Goal: Task Accomplishment & Management: Use online tool/utility

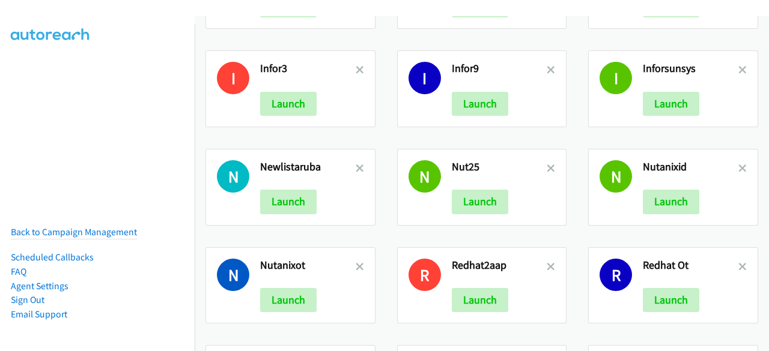
scroll to position [508, 0]
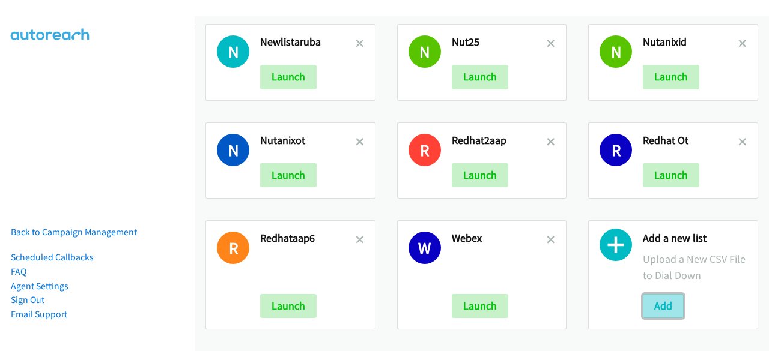
click at [649, 294] on button "Add" at bounding box center [663, 306] width 41 height 24
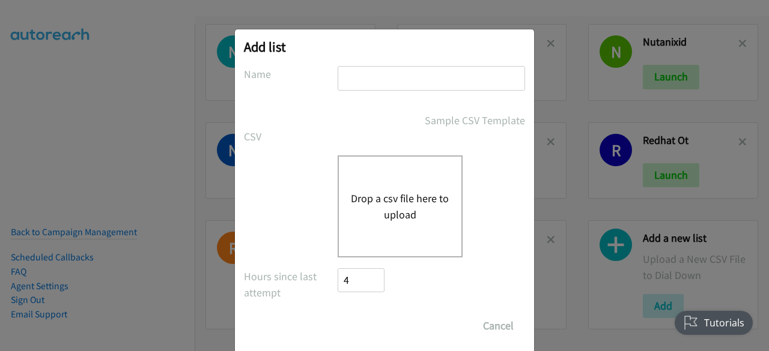
scroll to position [0, 0]
click at [363, 85] on input "text" at bounding box center [431, 78] width 187 height 25
type input "ciscoindi"
click at [382, 215] on button "Drop a csv file here to upload" at bounding box center [400, 206] width 99 height 32
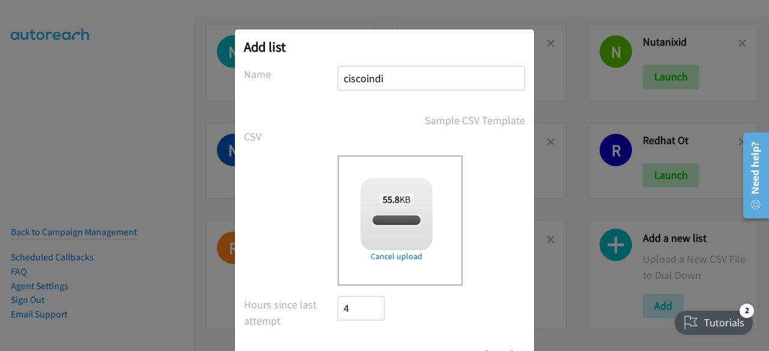
scroll to position [53, 0]
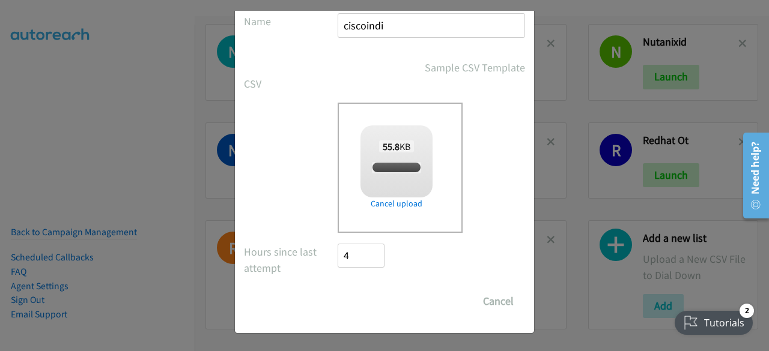
checkbox input "true"
click at [356, 292] on input "Save List" at bounding box center [369, 302] width 63 height 24
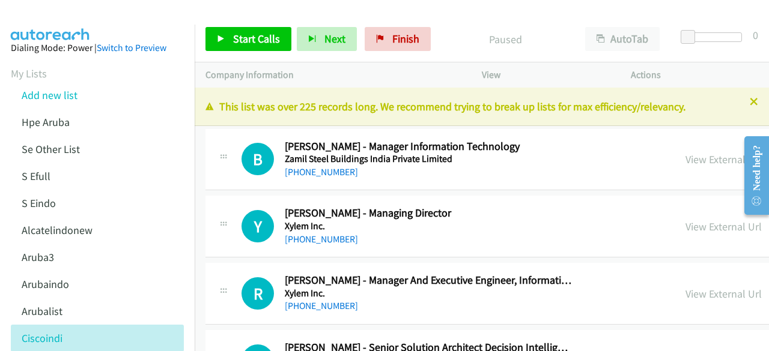
click at [330, 62] on div "Company Information" at bounding box center [333, 74] width 276 height 25
click at [712, 153] on link "View External Url" at bounding box center [723, 160] width 76 height 14
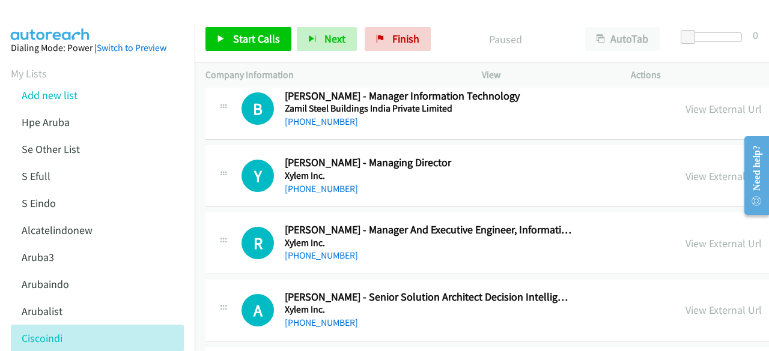
scroll to position [51, 0]
click at [685, 172] on link "View External Url" at bounding box center [723, 176] width 76 height 14
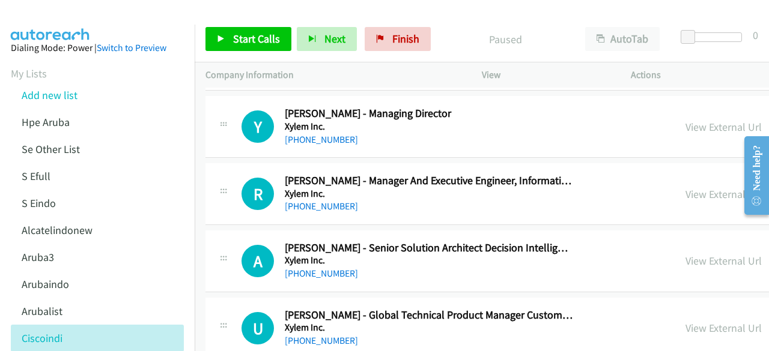
scroll to position [113, 0]
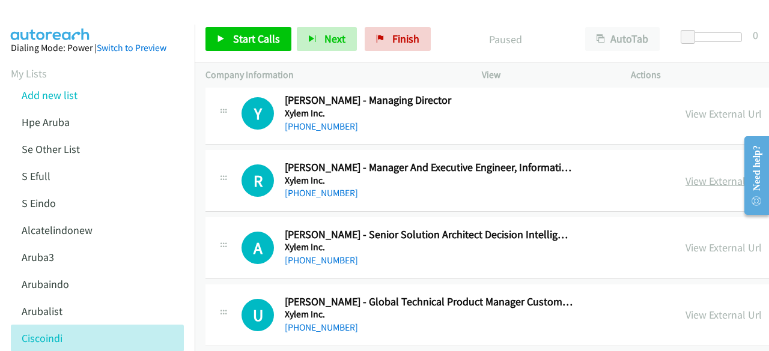
click at [708, 178] on link "View External Url" at bounding box center [723, 181] width 76 height 14
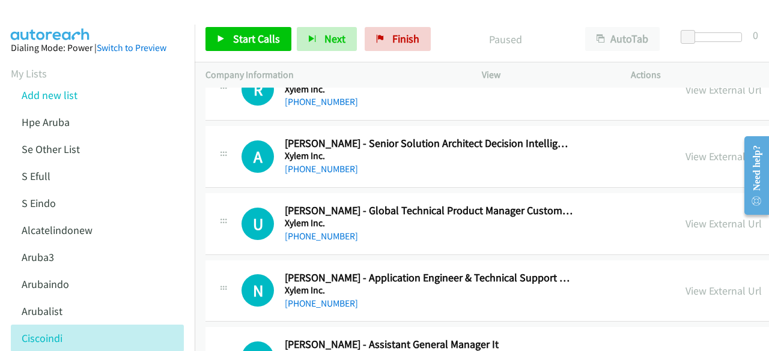
scroll to position [205, 0]
click at [686, 155] on link "View External Url" at bounding box center [723, 156] width 76 height 14
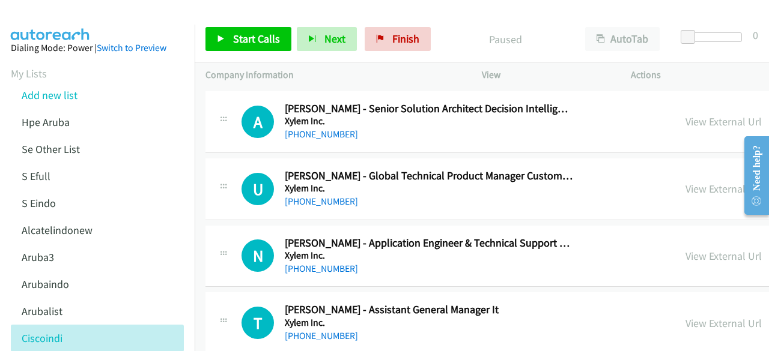
scroll to position [250, 0]
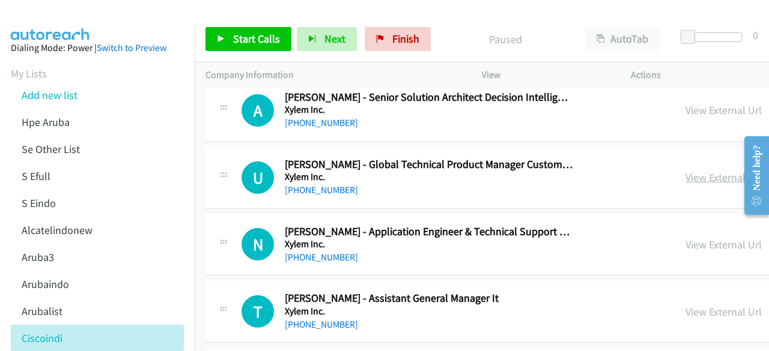
click at [685, 177] on link "View External Url" at bounding box center [723, 178] width 76 height 14
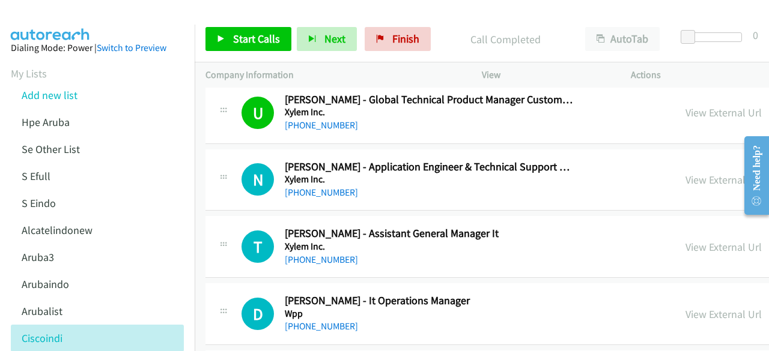
scroll to position [332, 0]
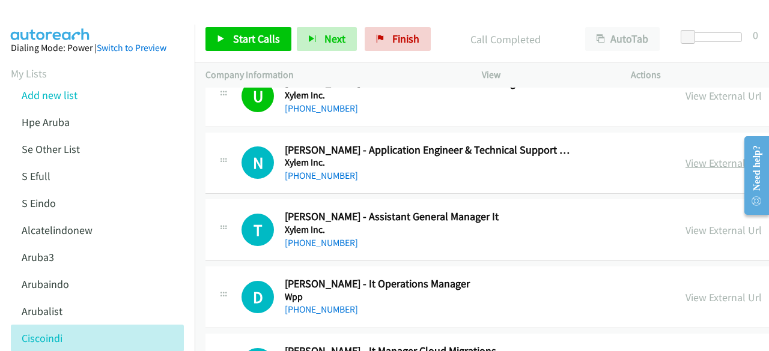
click at [697, 156] on link "View External Url" at bounding box center [723, 163] width 76 height 14
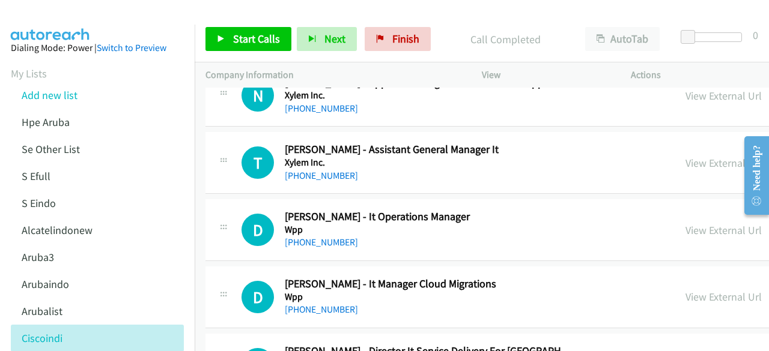
scroll to position [403, 0]
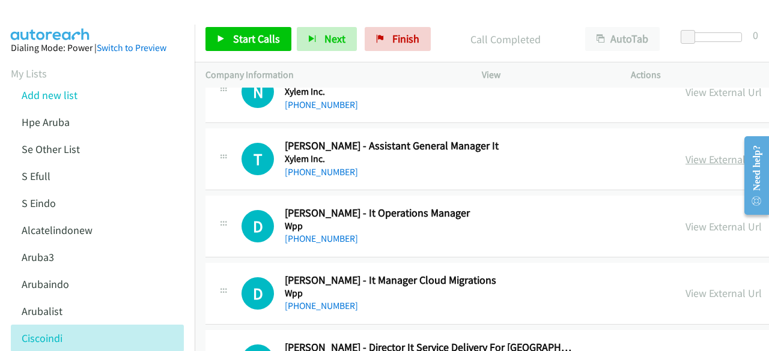
click at [697, 157] on link "View External Url" at bounding box center [723, 160] width 76 height 14
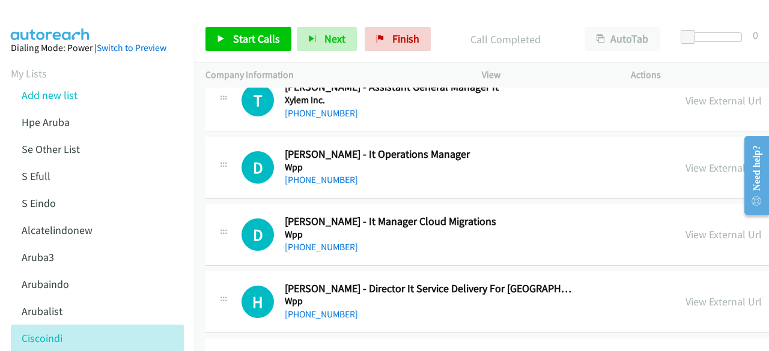
scroll to position [463, 0]
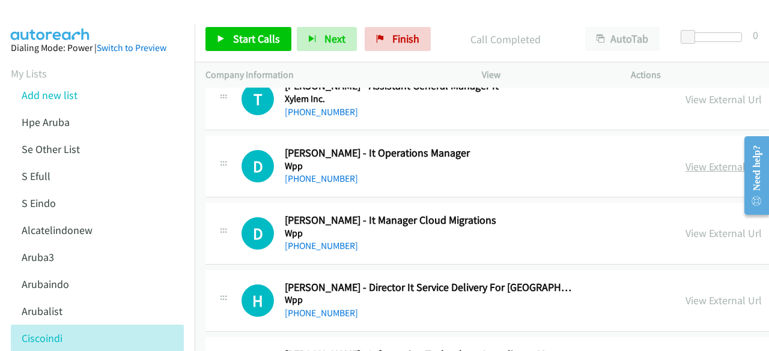
click at [685, 167] on link "View External Url" at bounding box center [723, 167] width 76 height 14
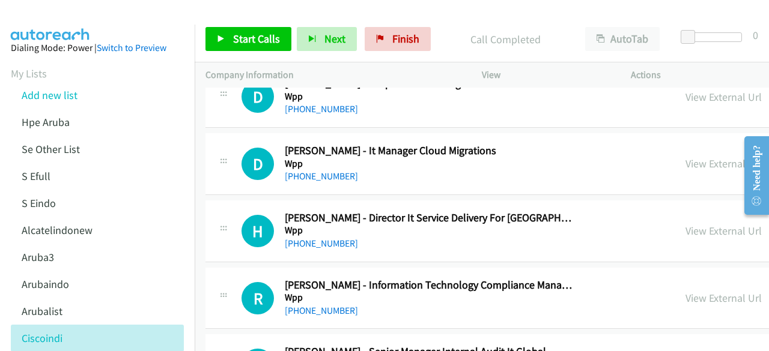
scroll to position [539, 0]
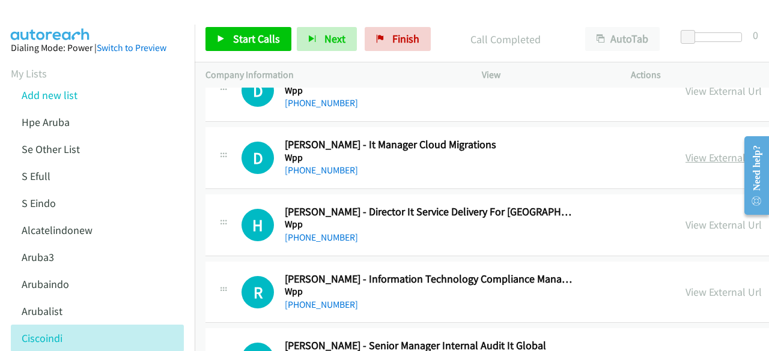
click at [685, 156] on link "View External Url" at bounding box center [723, 158] width 76 height 14
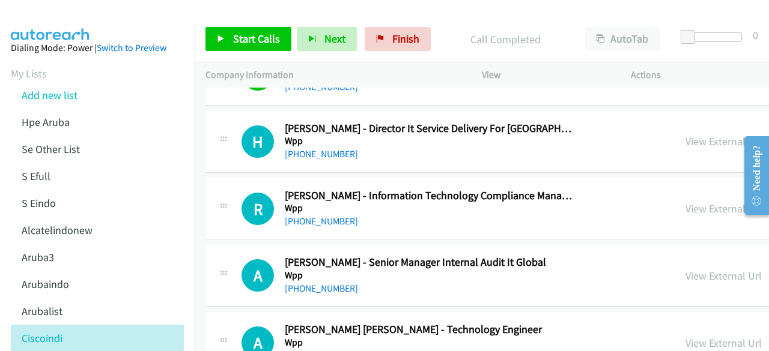
scroll to position [623, 0]
click at [685, 136] on link "View External Url" at bounding box center [723, 141] width 76 height 14
click at [686, 203] on link "View External Url" at bounding box center [723, 208] width 76 height 14
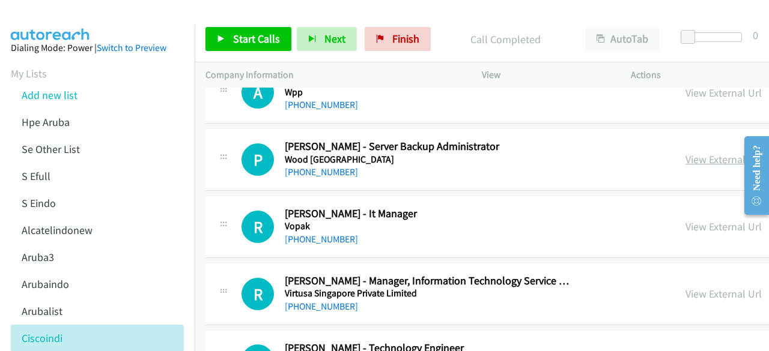
scroll to position [875, 0]
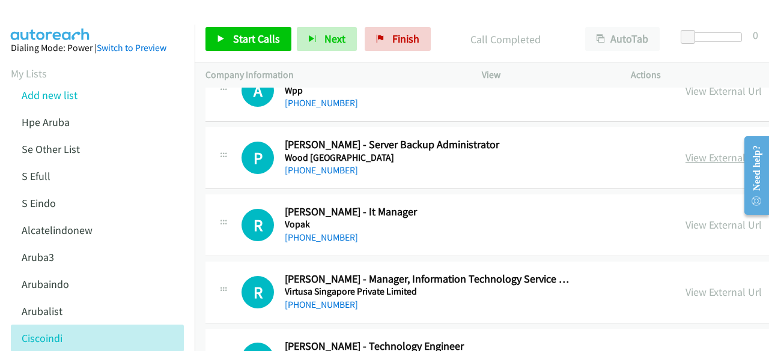
click at [692, 156] on link "View External Url" at bounding box center [723, 158] width 76 height 14
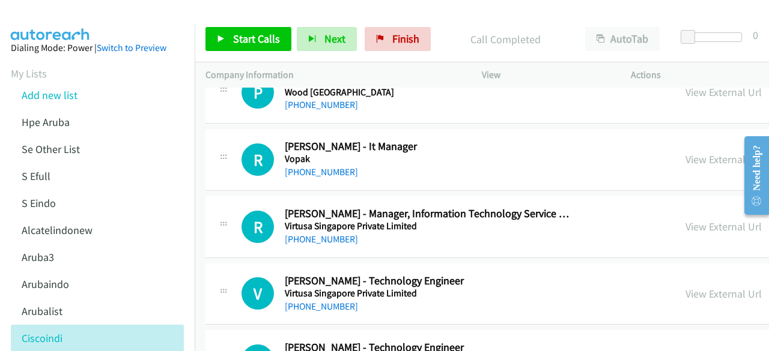
scroll to position [942, 0]
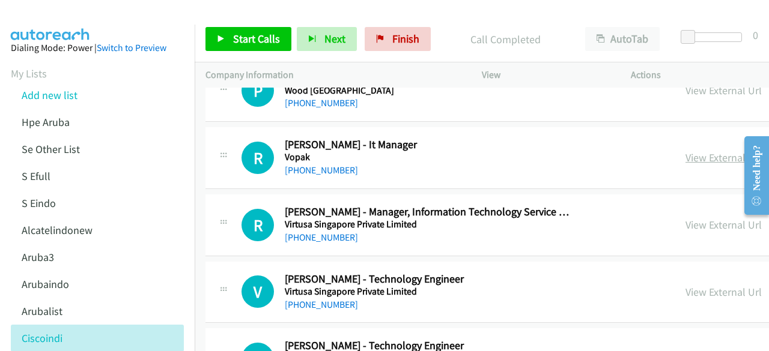
click at [692, 154] on link "View External Url" at bounding box center [723, 158] width 76 height 14
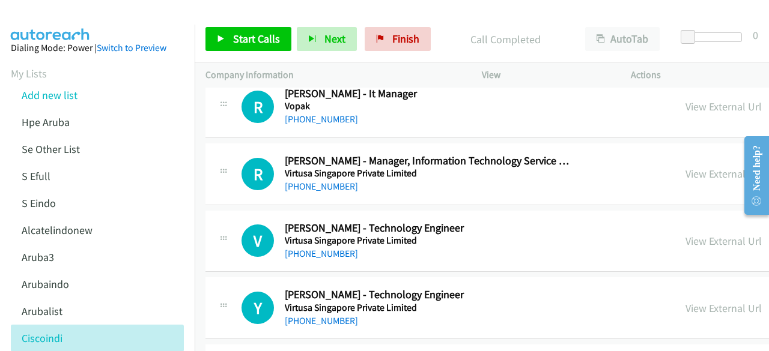
scroll to position [993, 0]
click at [718, 166] on link "View External Url" at bounding box center [723, 173] width 76 height 14
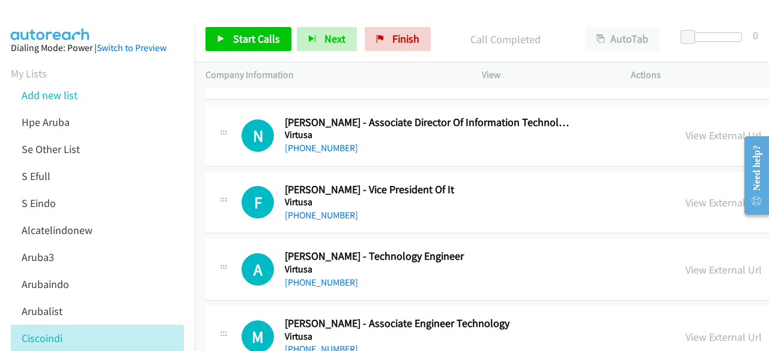
scroll to position [11781, 0]
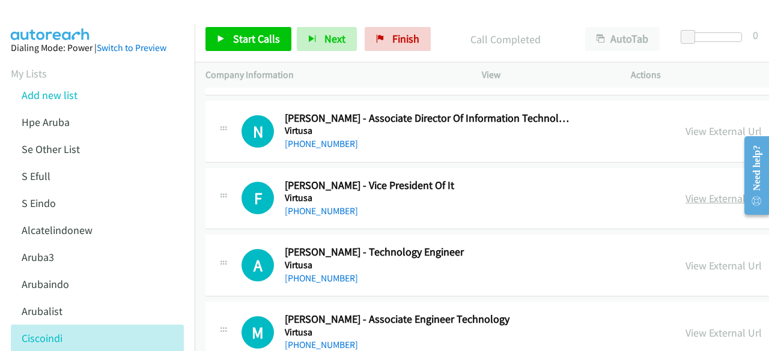
click at [708, 192] on link "View External Url" at bounding box center [723, 199] width 76 height 14
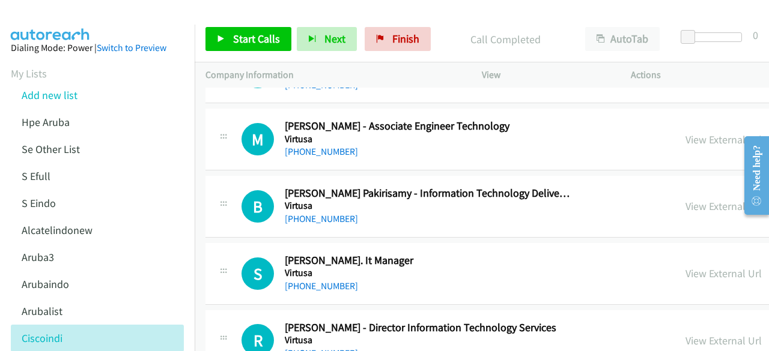
scroll to position [11977, 0]
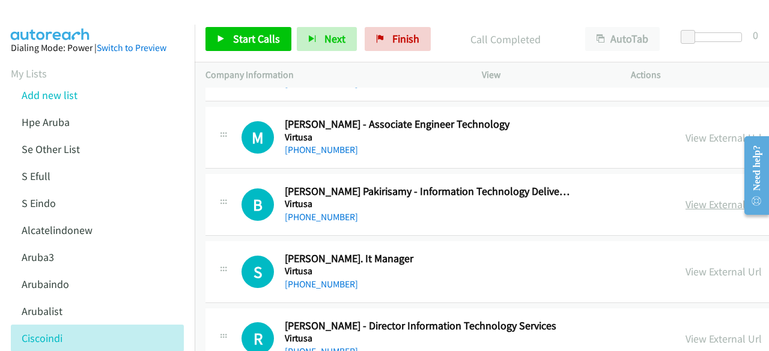
click at [685, 198] on link "View External Url" at bounding box center [723, 205] width 76 height 14
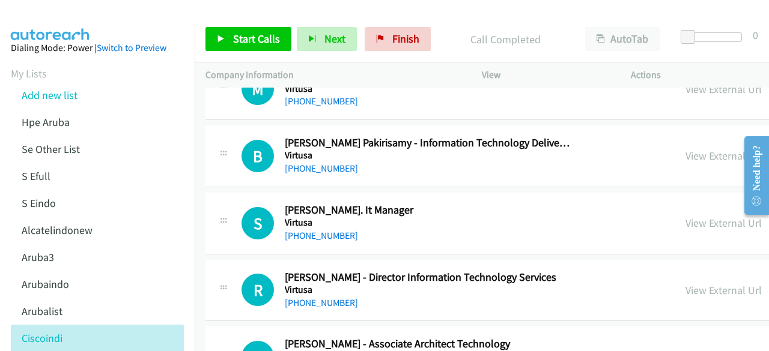
scroll to position [12030, 0]
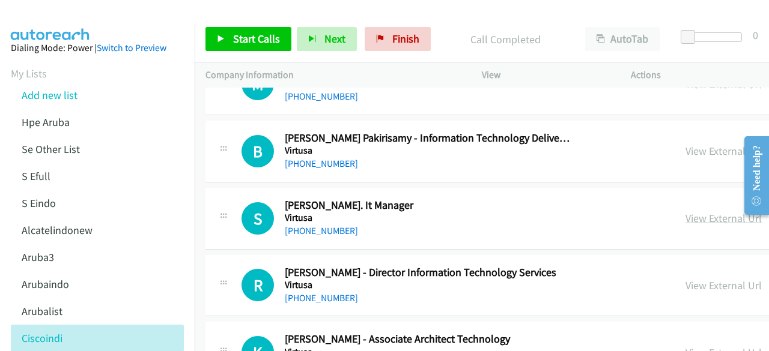
click at [685, 211] on link "View External Url" at bounding box center [723, 218] width 76 height 14
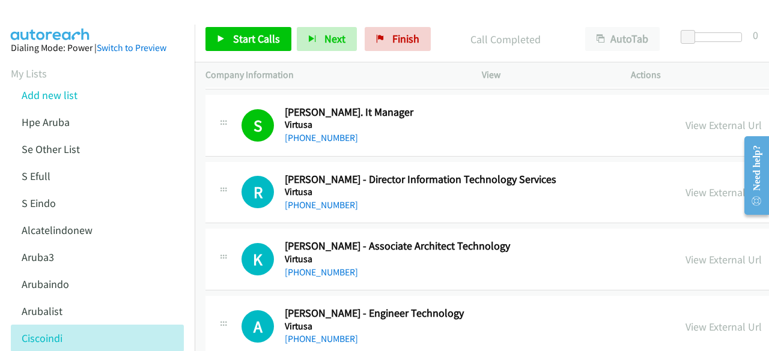
scroll to position [12124, 0]
click at [694, 185] on link "View External Url" at bounding box center [723, 192] width 76 height 14
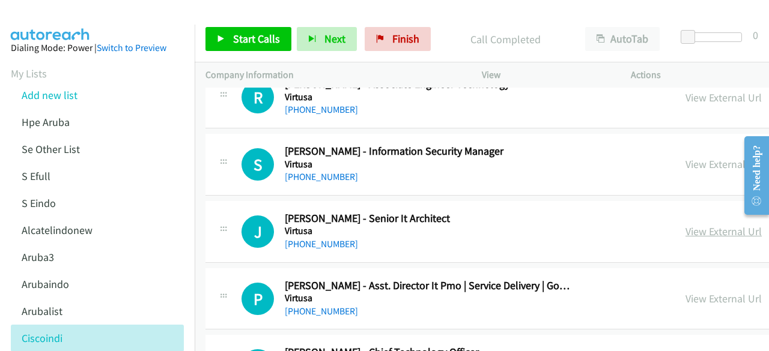
scroll to position [14501, 0]
click at [698, 158] on link "View External Url" at bounding box center [723, 165] width 76 height 14
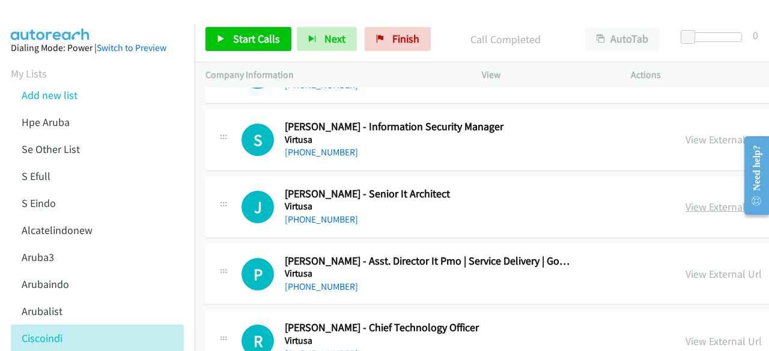
click at [685, 200] on link "View External Url" at bounding box center [723, 207] width 76 height 14
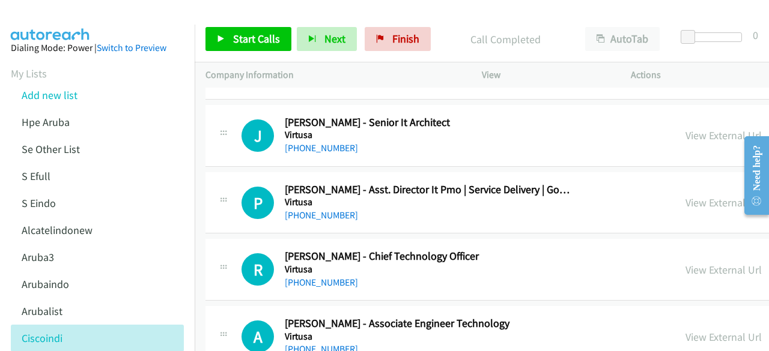
scroll to position [14598, 0]
click at [685, 195] on link "View External Url" at bounding box center [723, 202] width 76 height 14
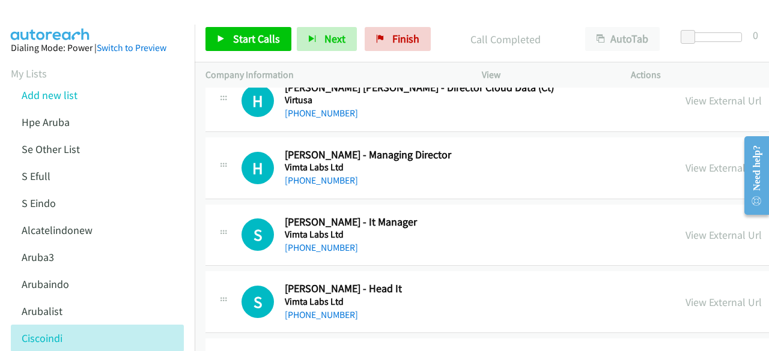
scroll to position [14976, 0]
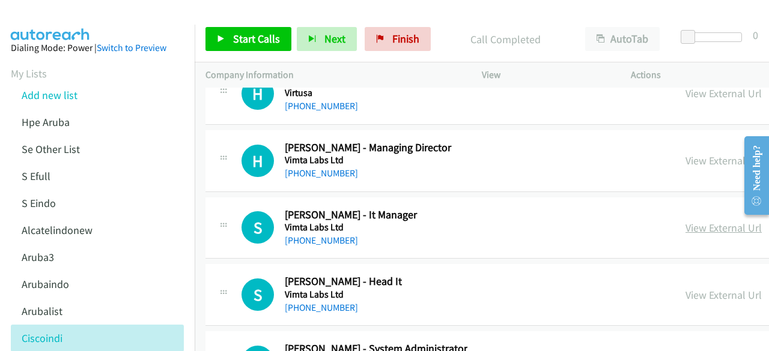
click at [688, 221] on link "View External Url" at bounding box center [723, 228] width 76 height 14
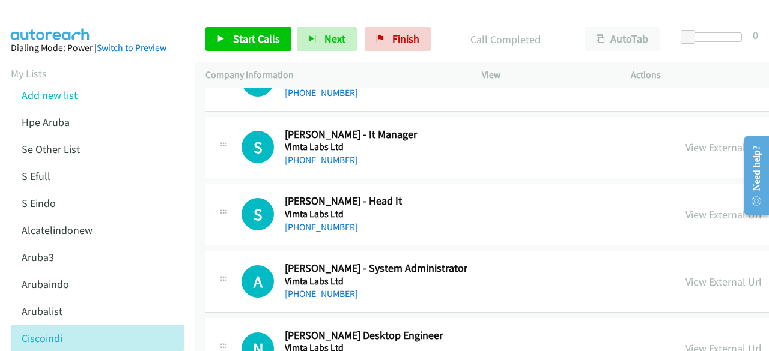
scroll to position [15057, 0]
click at [685, 207] on link "View External Url" at bounding box center [723, 214] width 76 height 14
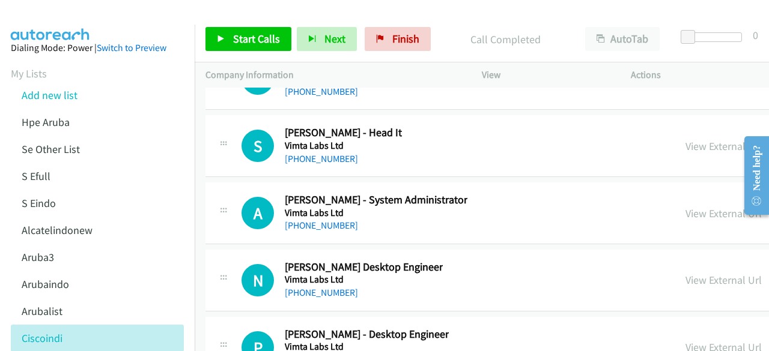
scroll to position [15126, 0]
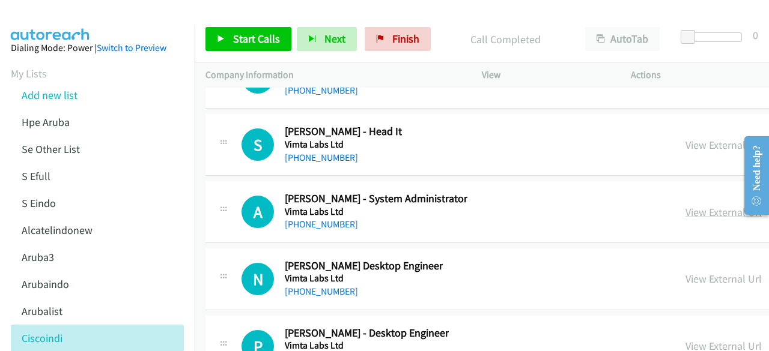
click at [685, 205] on link "View External Url" at bounding box center [723, 212] width 76 height 14
